Goal: Find specific page/section: Find specific page/section

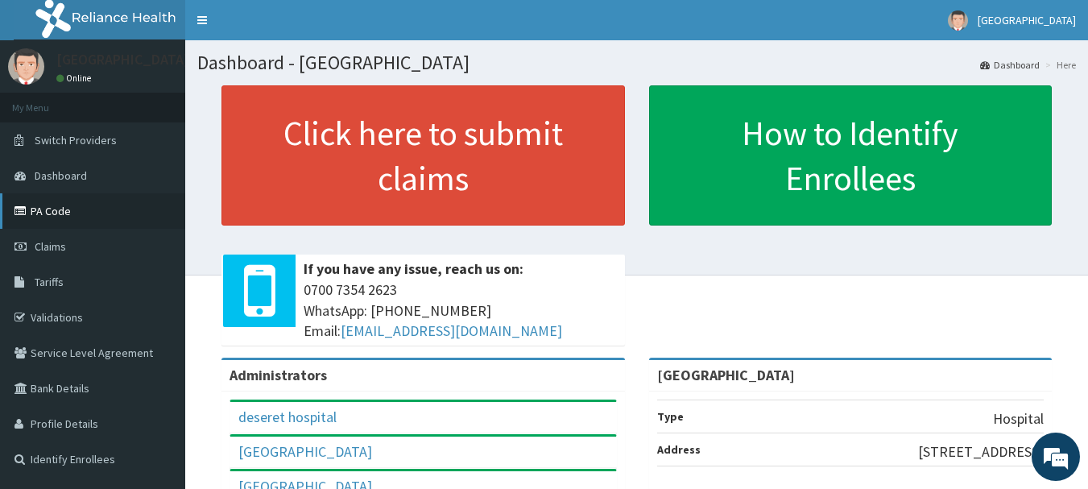
click at [106, 204] on link "PA Code" at bounding box center [92, 210] width 185 height 35
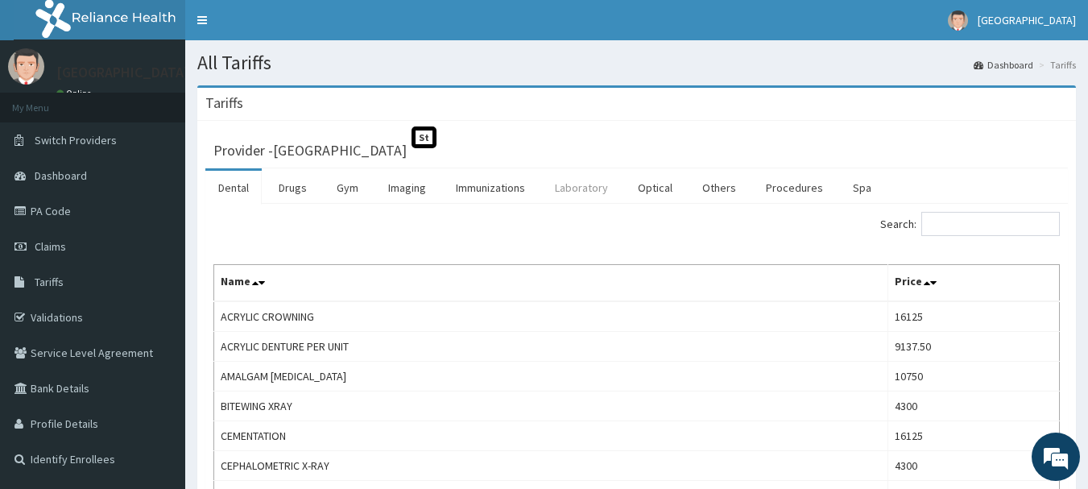
click at [584, 186] on link "Laboratory" at bounding box center [581, 188] width 79 height 34
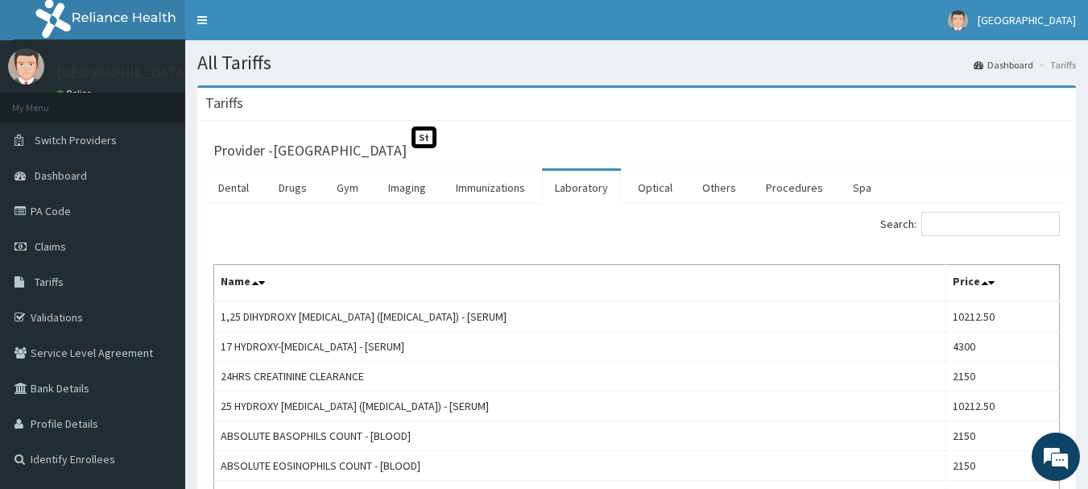
click at [967, 234] on input "Search:" at bounding box center [990, 224] width 139 height 24
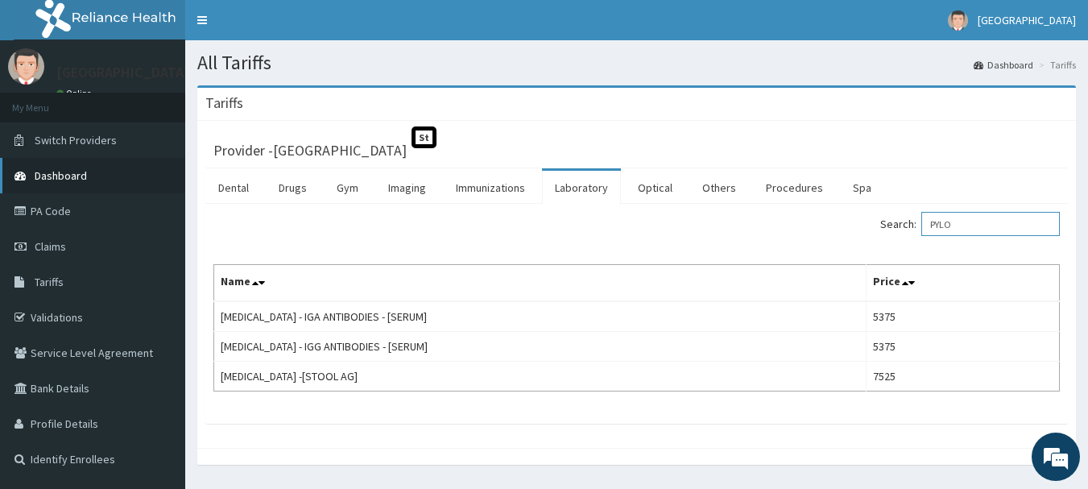
type input "PYLO"
click at [82, 182] on span "Dashboard" at bounding box center [61, 175] width 52 height 14
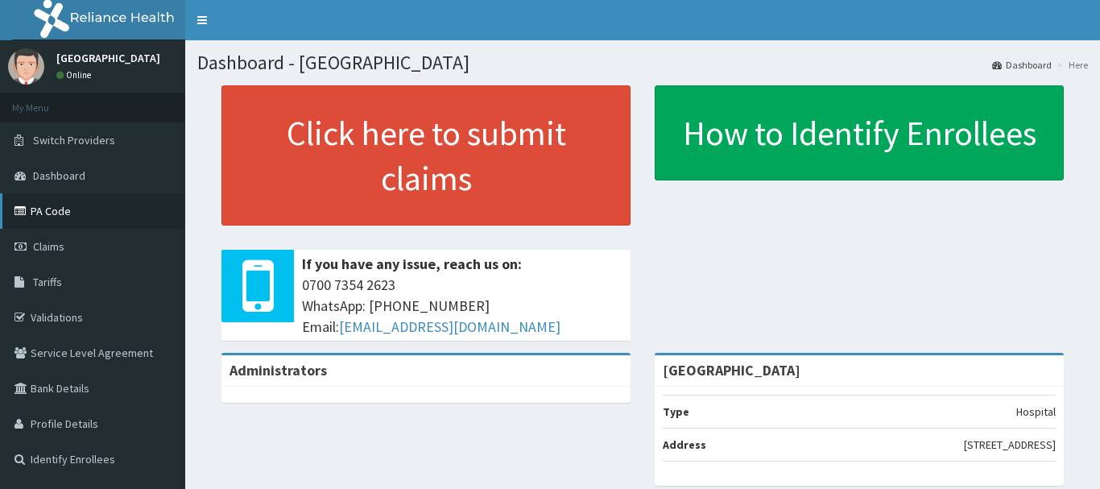
click at [93, 225] on link "PA Code" at bounding box center [92, 210] width 185 height 35
